Goal: Communication & Community: Answer question/provide support

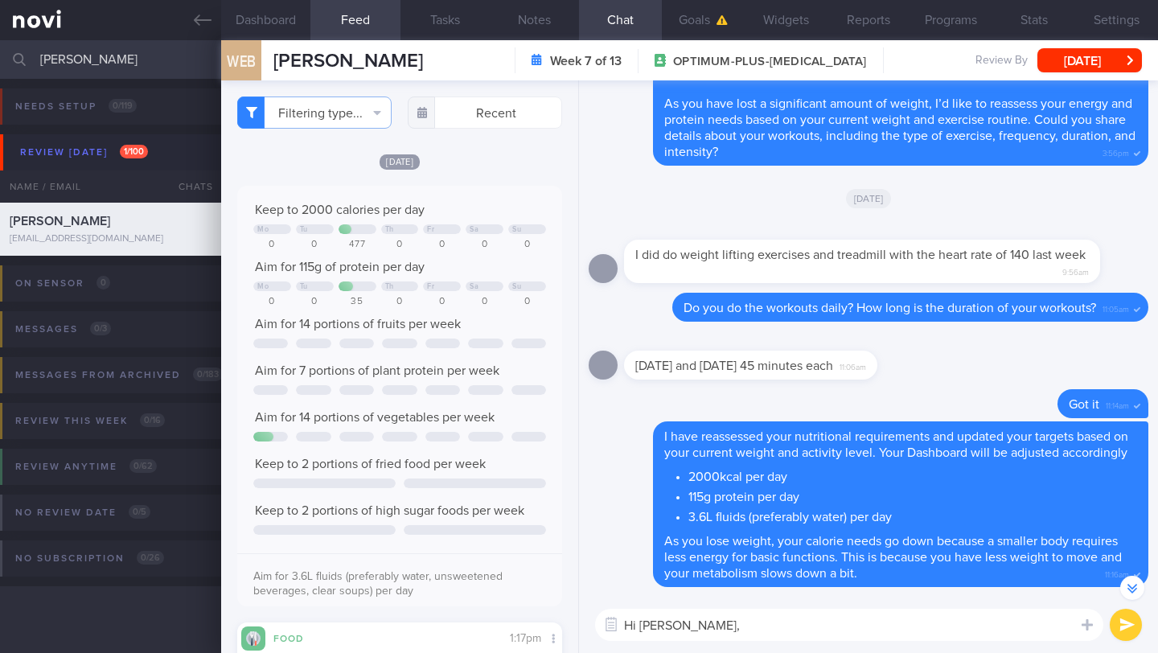
select select "9"
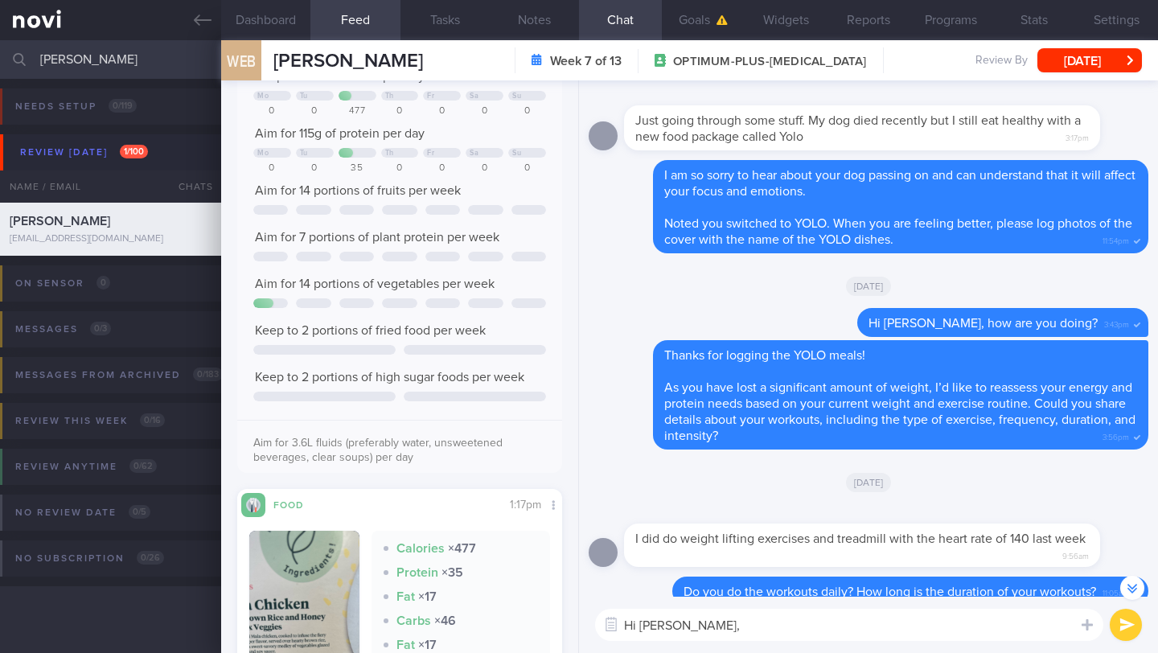
click at [144, 60] on input "[PERSON_NAME]" at bounding box center [579, 59] width 1158 height 39
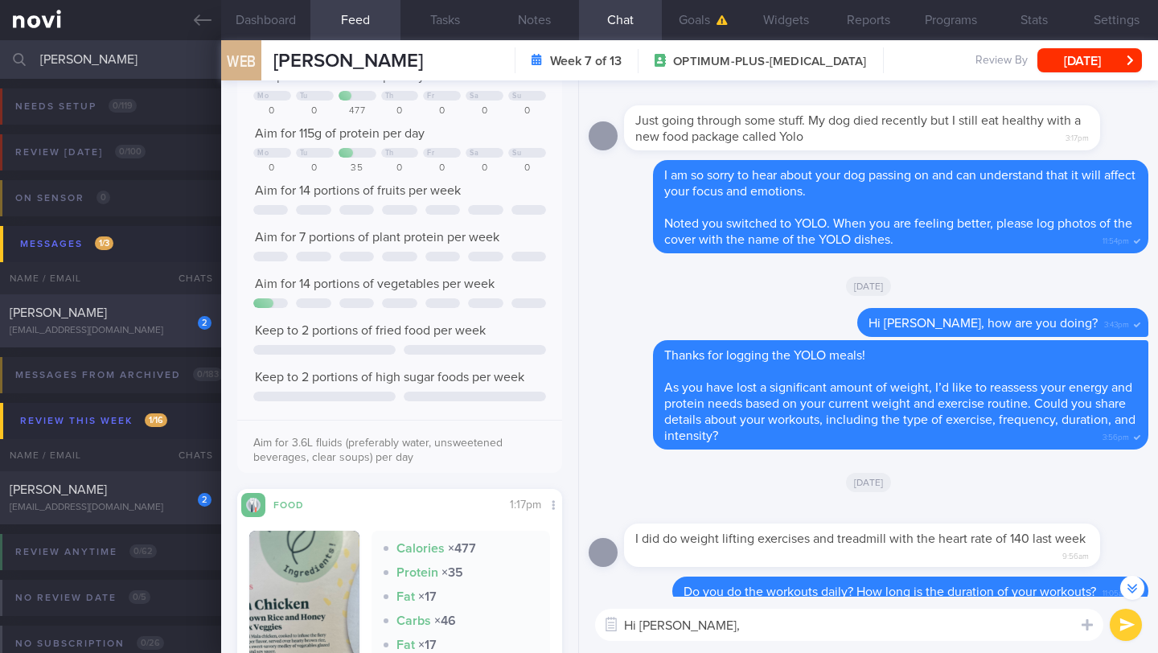
type input "[PERSON_NAME]"
click at [99, 324] on div "2 [PERSON_NAME] [EMAIL_ADDRESS][DOMAIN_NAME]" at bounding box center [110, 321] width 221 height 32
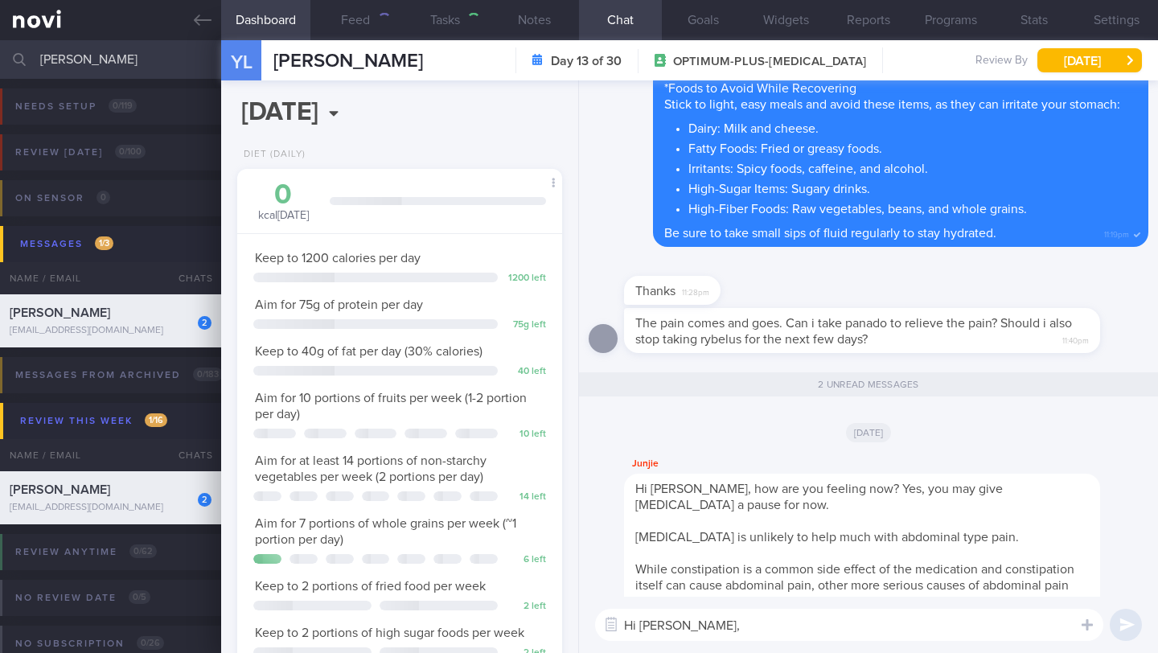
type input "17/10 Comment on exercise. Check for logs"
type textarea "*Steps clocks may not be accurate as i dont always carry my mobile with me espe…"
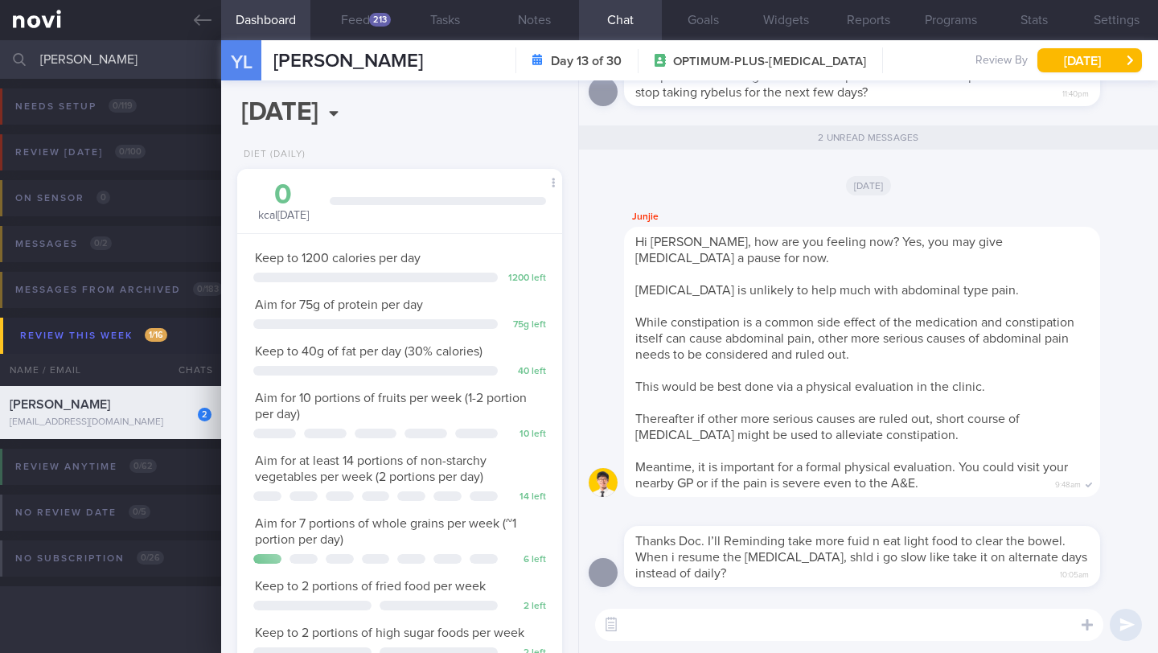
click at [137, 63] on input "[PERSON_NAME]" at bounding box center [579, 59] width 1158 height 39
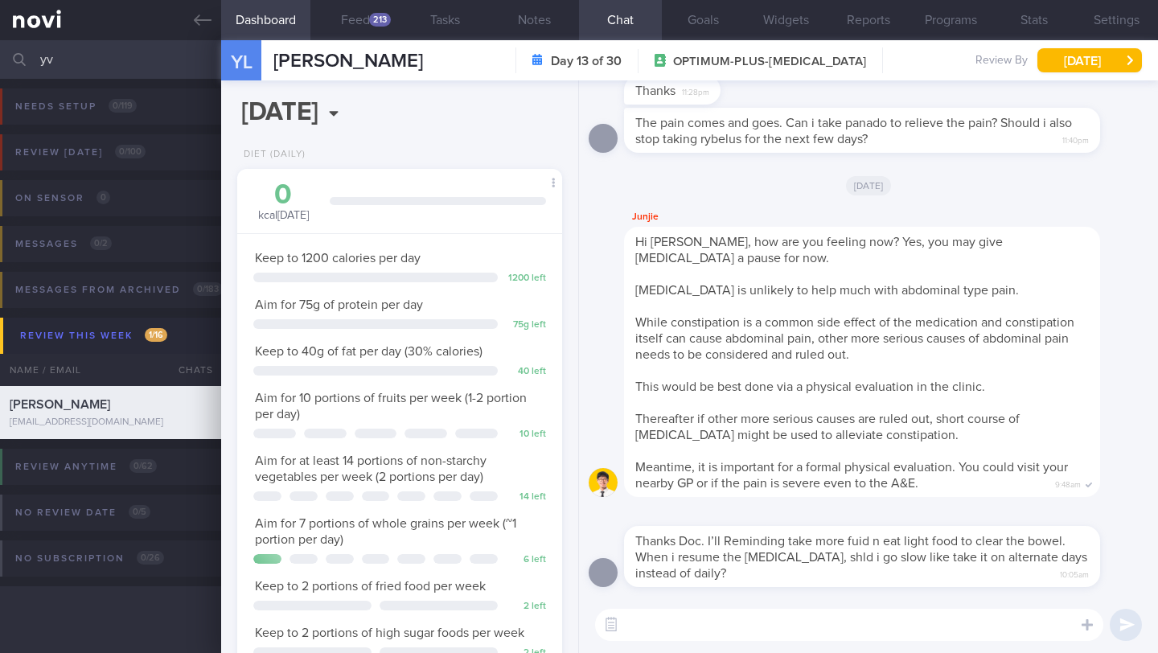
type input "y"
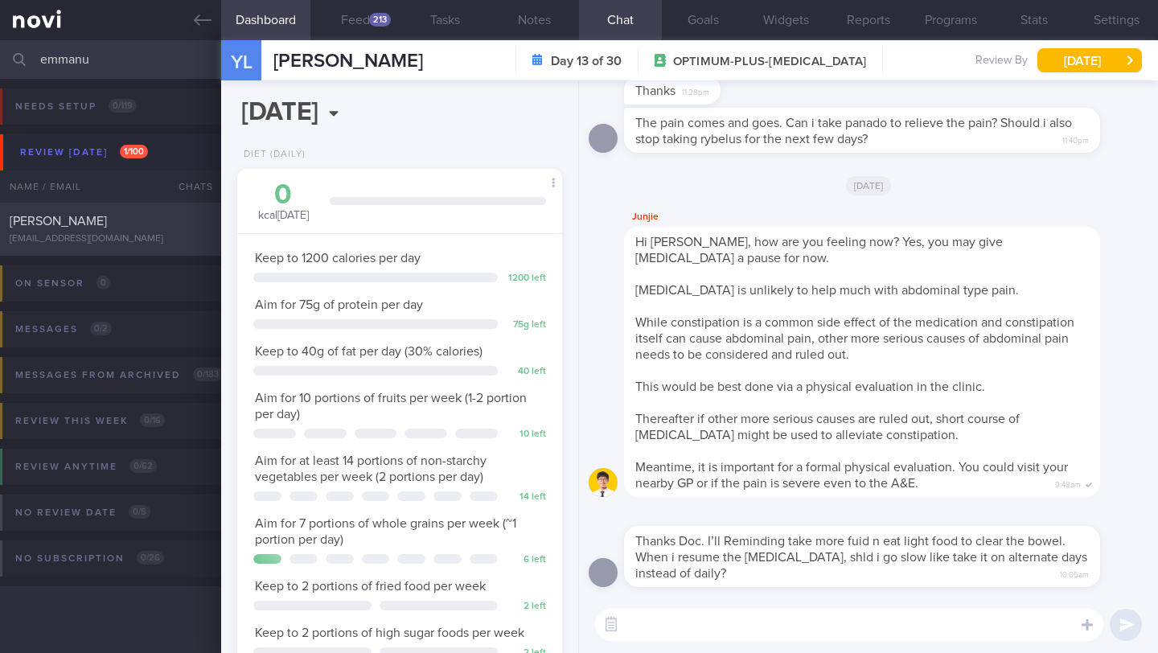
type input "emmanu"
click at [134, 213] on div "[PERSON_NAME]" at bounding box center [109, 221] width 198 height 16
type input "6/10 Check logs and coach"
type textarea "([DATE]) Switched to YOLO R/V with JJ: ([DATE]) Tolerated [MEDICAL_DATA] 7mg; 2…"
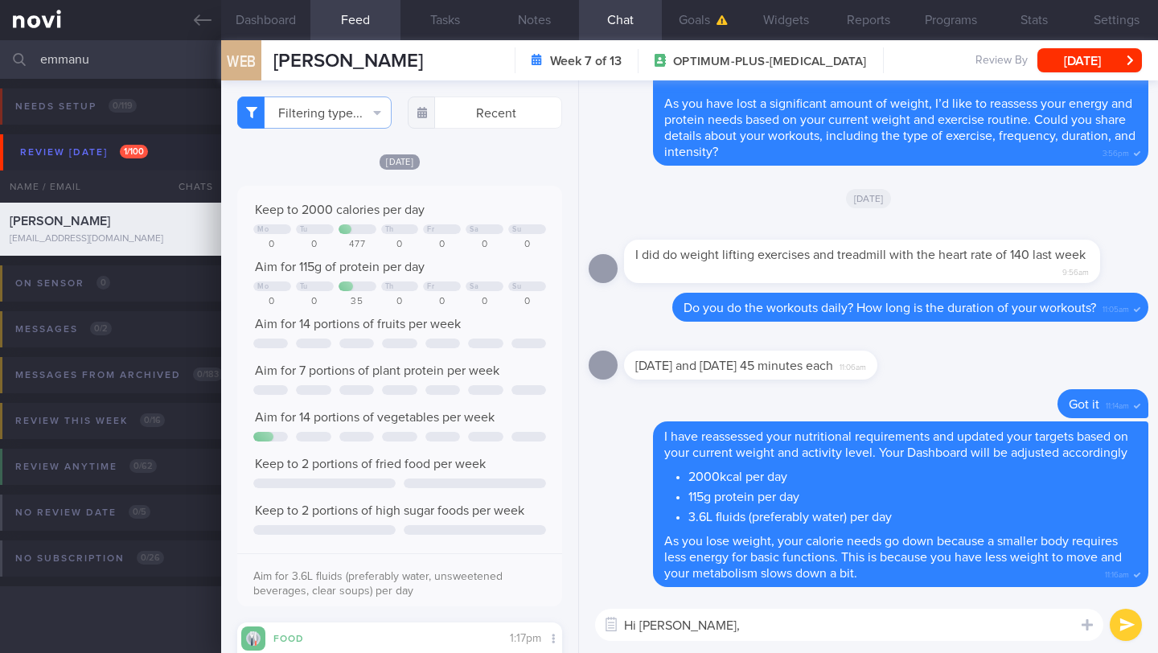
click at [716, 631] on textarea "Hi [PERSON_NAME]," at bounding box center [849, 625] width 508 height 32
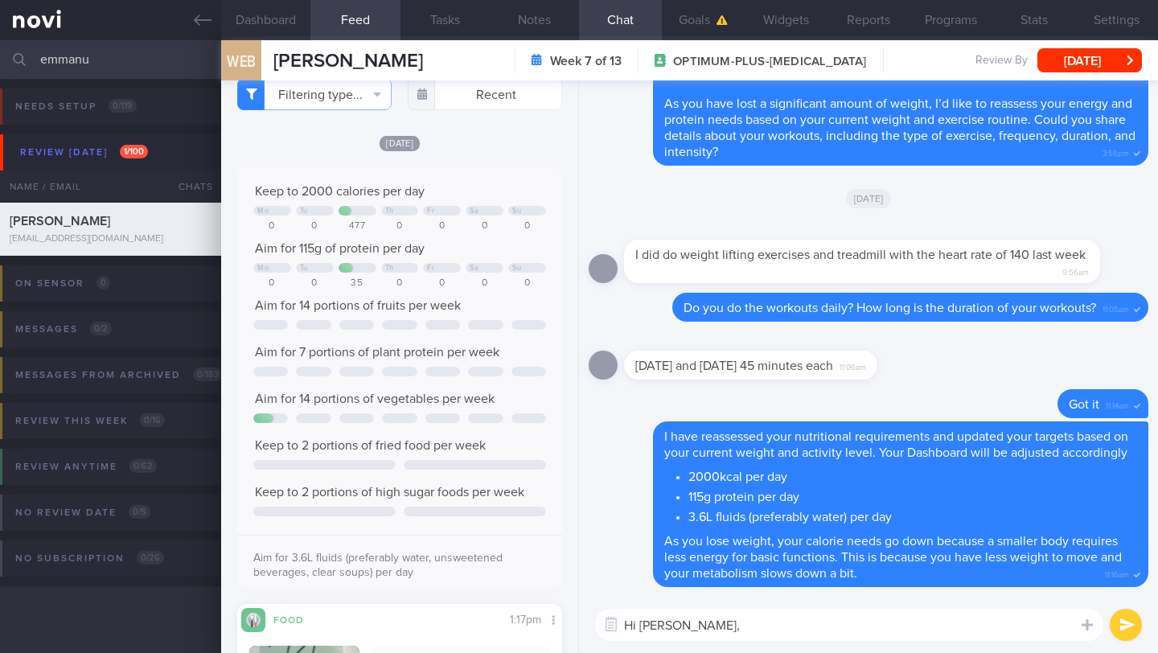
scroll to position [35, 0]
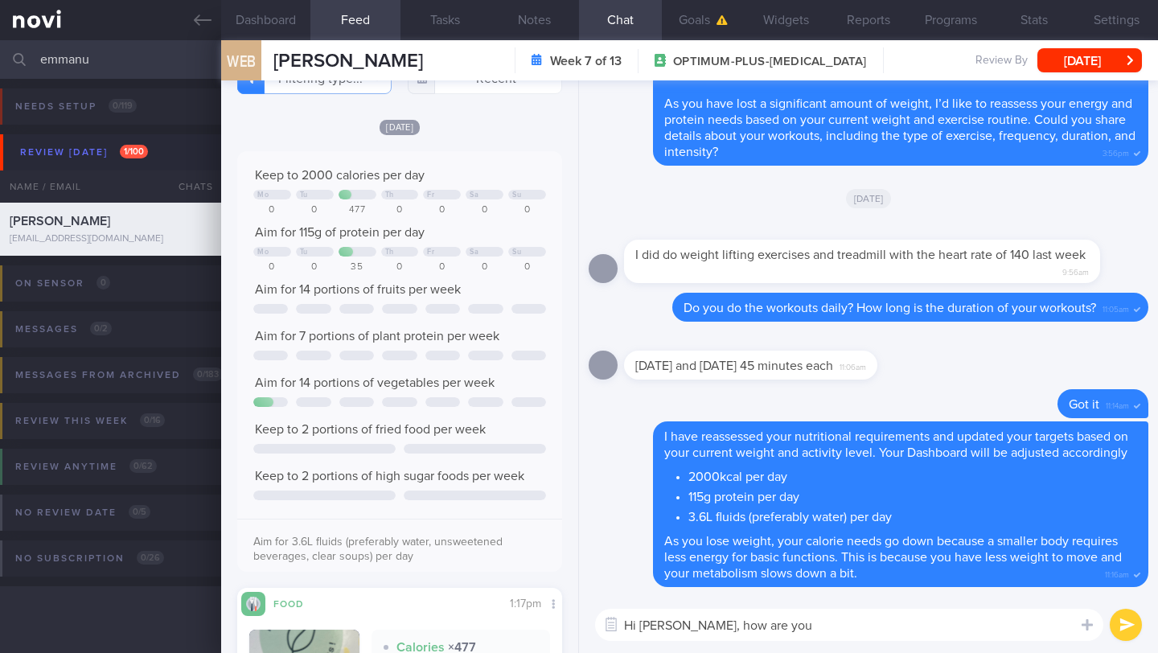
drag, startPoint x: 812, startPoint y: 625, endPoint x: 706, endPoint y: 628, distance: 106.2
click at [706, 628] on textarea "Hi [PERSON_NAME], how are you" at bounding box center [849, 625] width 508 height 32
paste textarea "just checking in—have you had any challenges sticking to your diet or exercise …"
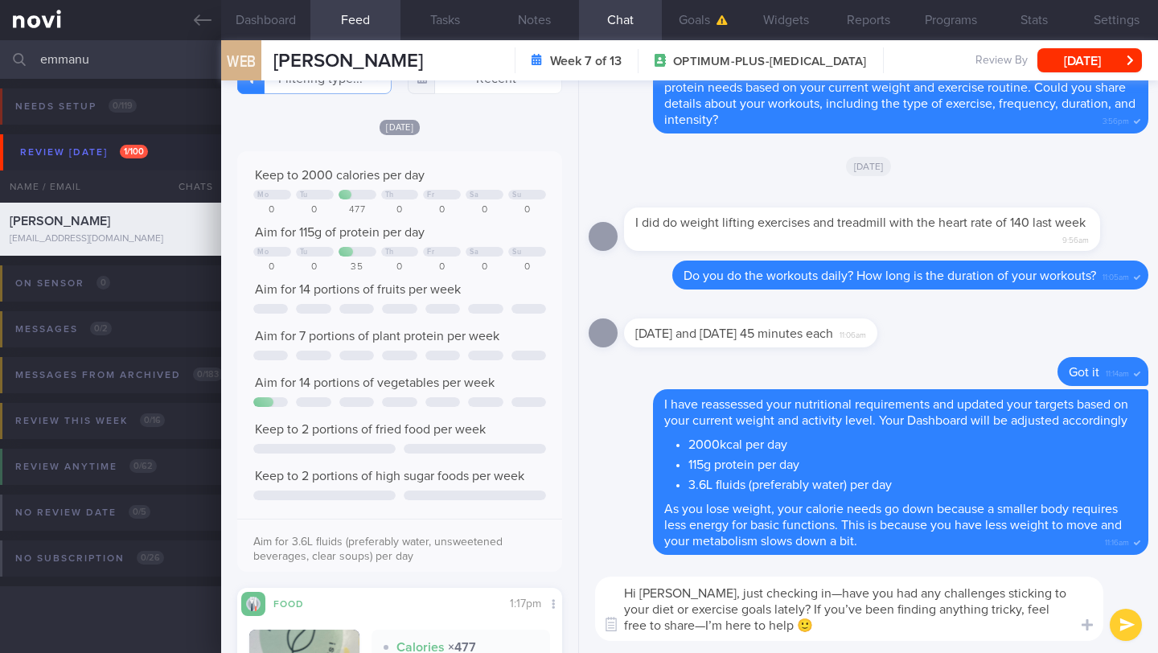
scroll to position [0, 0]
type textarea "Hi [PERSON_NAME], just checking in—have you had any challenges sticking to your…"
click at [1137, 628] on button "submit" at bounding box center [1126, 625] width 32 height 32
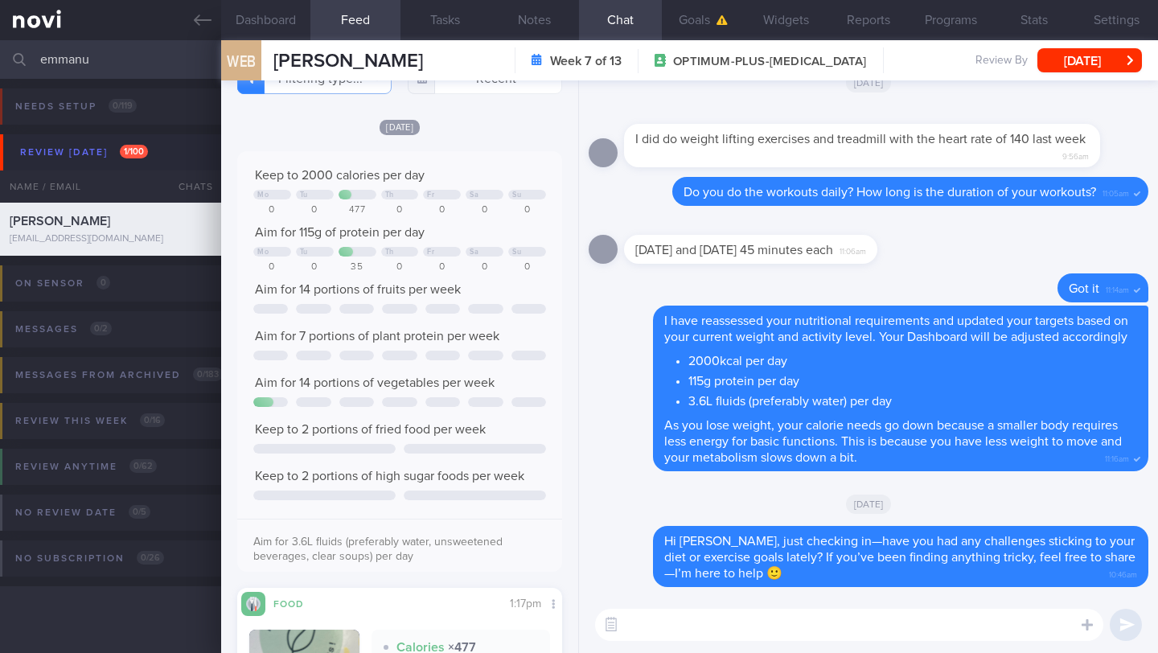
click at [1137, 628] on button "submit" at bounding box center [1126, 625] width 32 height 32
click at [1112, 58] on button "[DATE]" at bounding box center [1090, 60] width 105 height 24
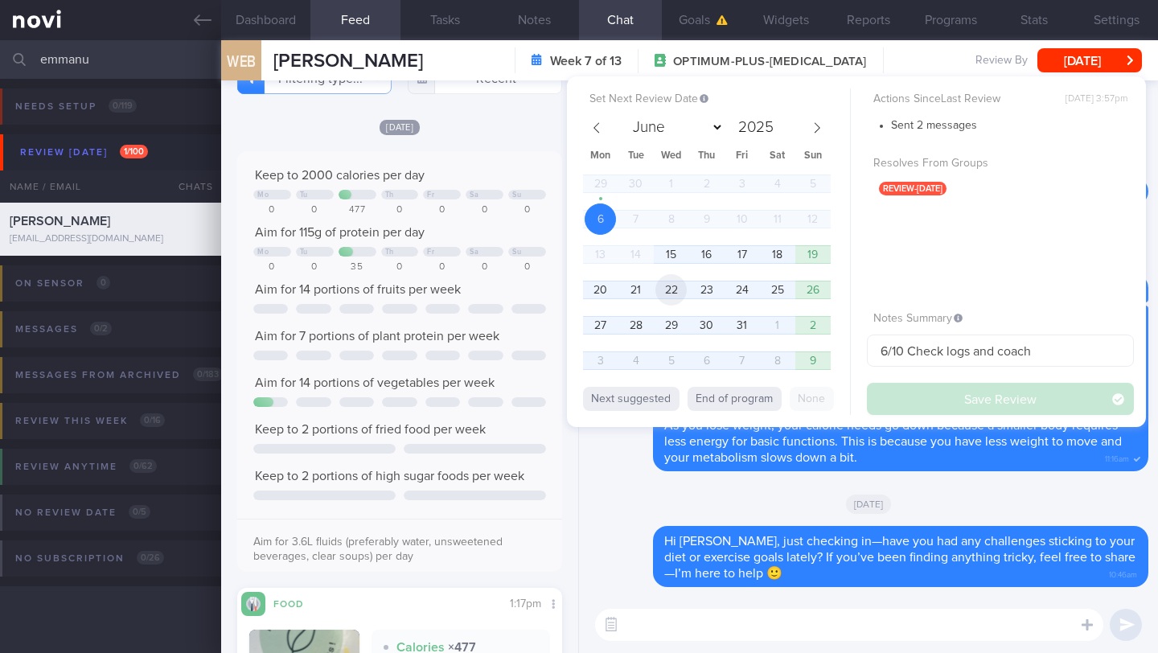
click at [673, 286] on span "22" at bounding box center [671, 289] width 31 height 31
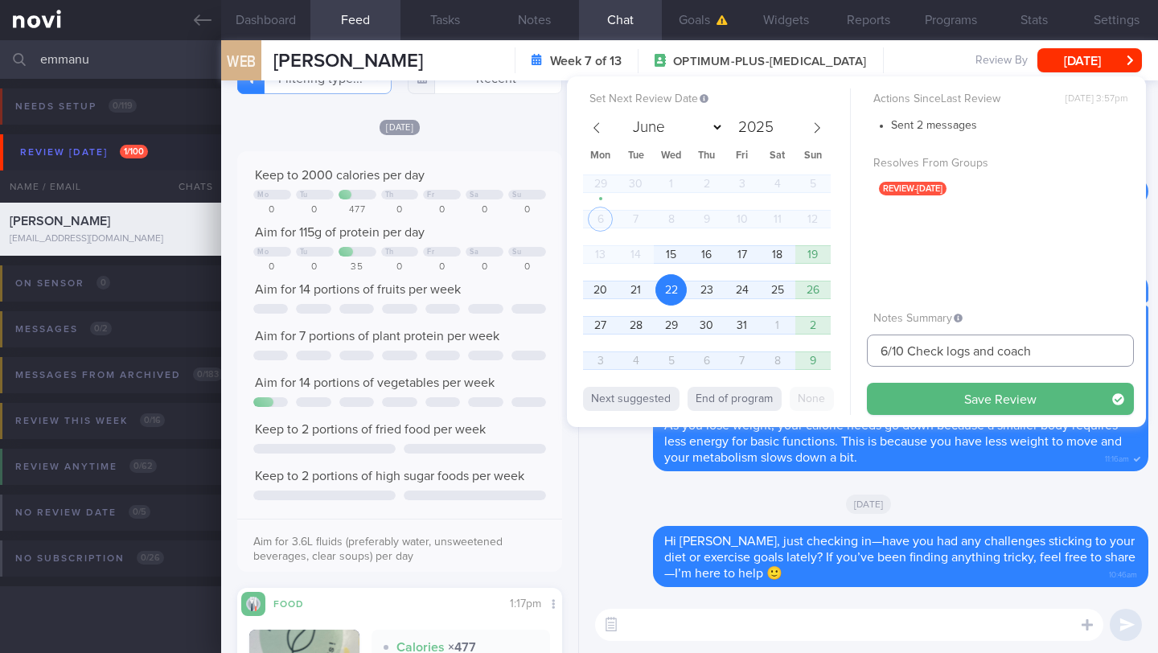
drag, startPoint x: 888, startPoint y: 353, endPoint x: 873, endPoint y: 352, distance: 15.3
click at [873, 352] on input "6/10 Check logs and coach" at bounding box center [1000, 351] width 267 height 32
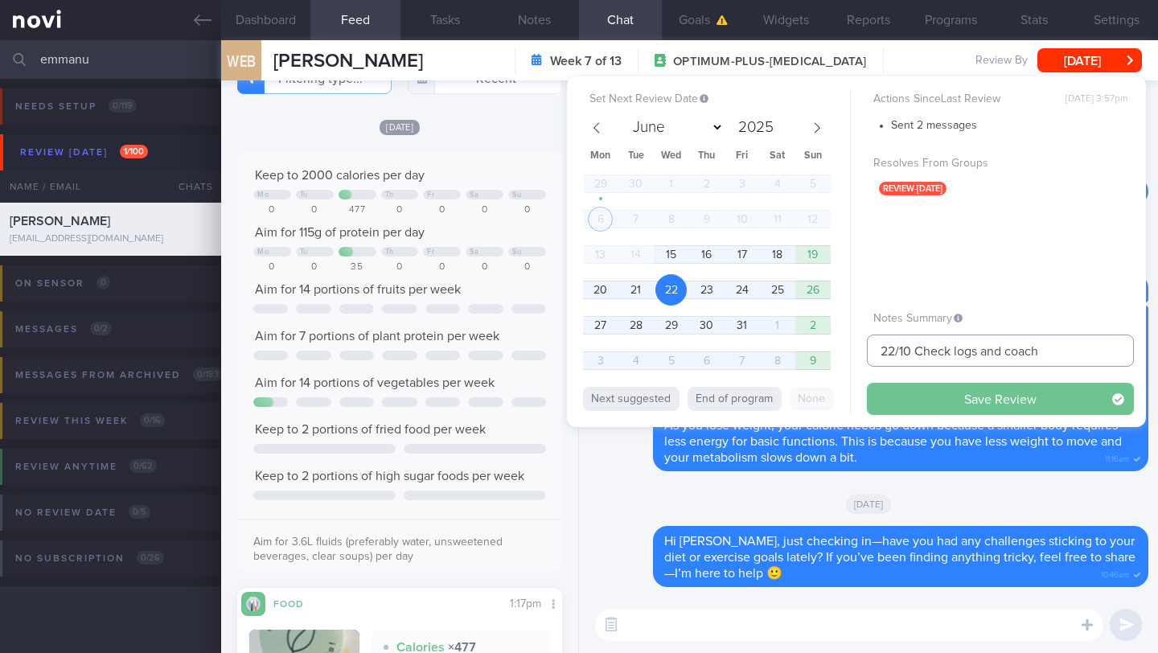
type input "22/10 Check logs and coach"
click at [904, 390] on button "Save Review" at bounding box center [1000, 399] width 267 height 32
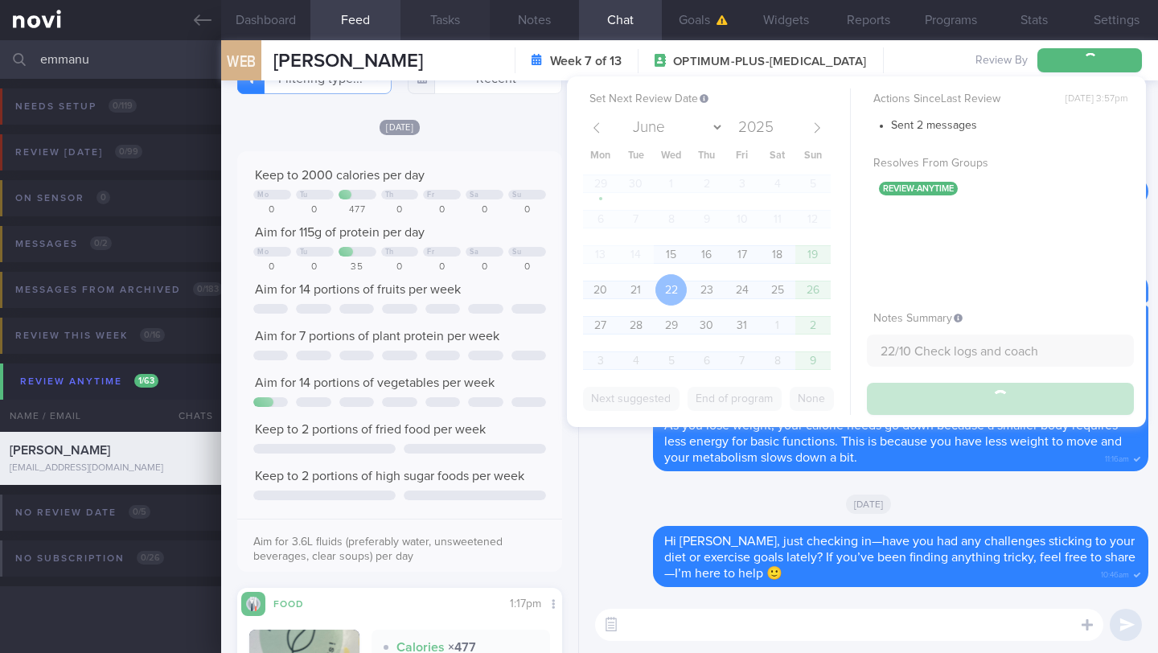
type input "22/10 Check logs and coach"
